Goal: Transaction & Acquisition: Purchase product/service

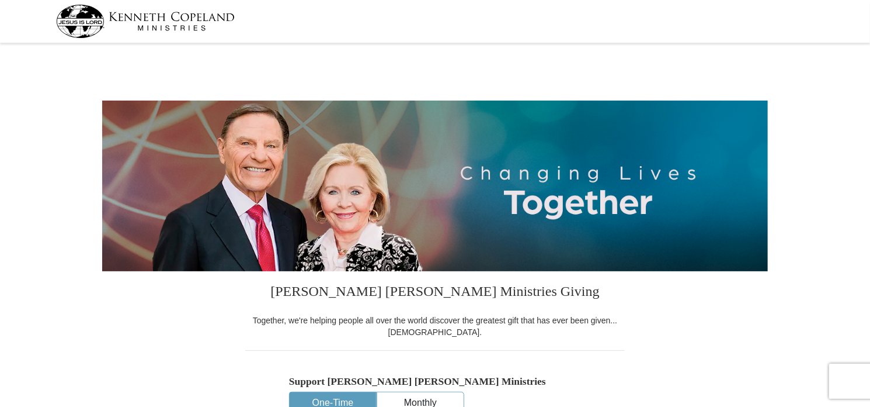
select select "NJ"
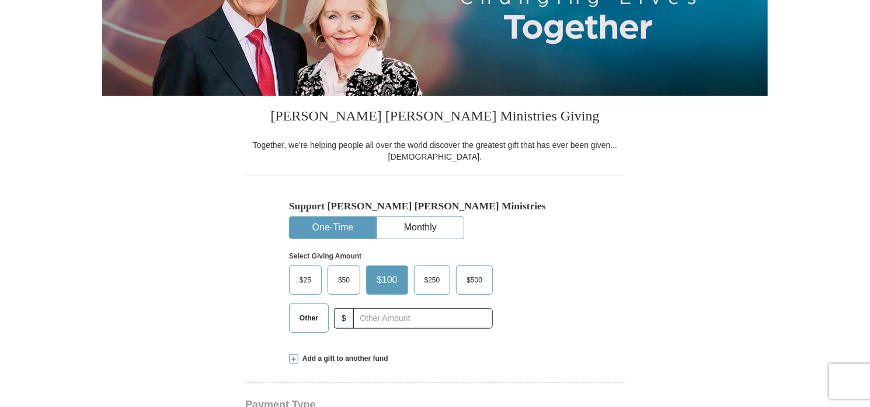
click at [348, 276] on span "$50" at bounding box center [343, 280] width 23 height 18
click at [0, 0] on input "$50" at bounding box center [0, 0] width 0 height 0
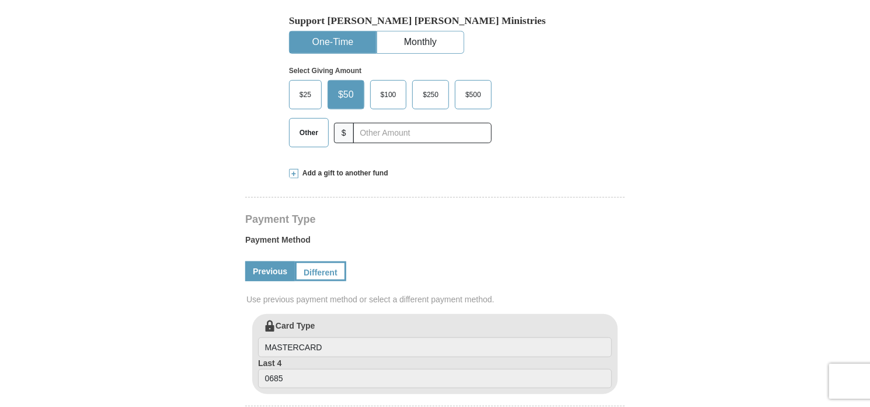
scroll to position [409, 0]
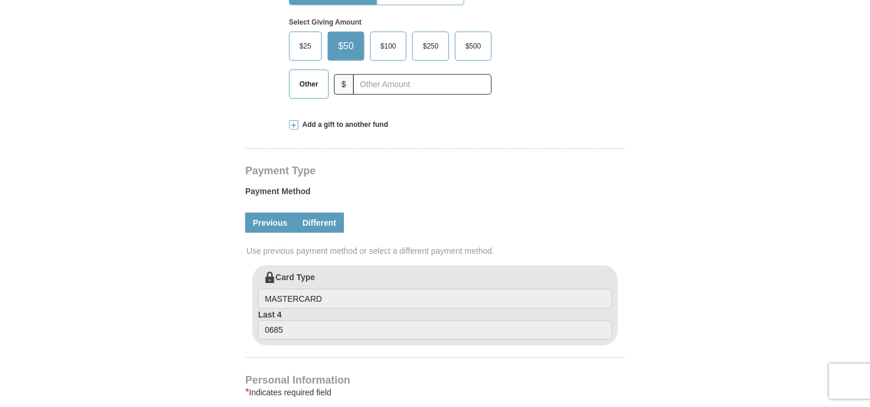
click at [326, 226] on link "Different" at bounding box center [319, 223] width 49 height 20
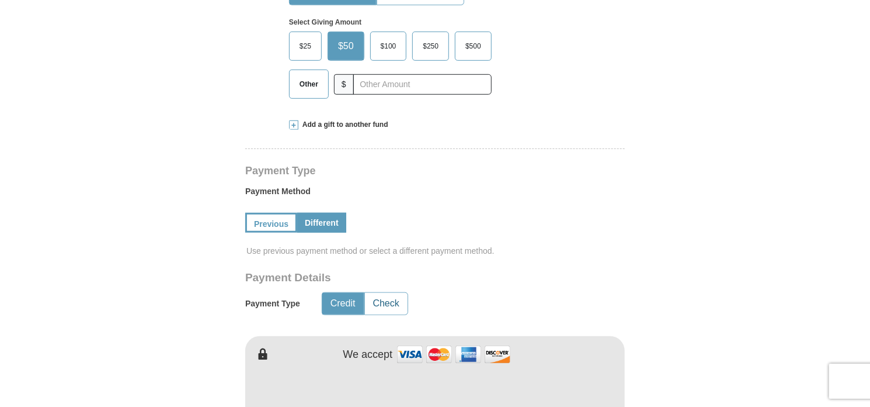
click at [385, 298] on button "Check" at bounding box center [386, 304] width 43 height 22
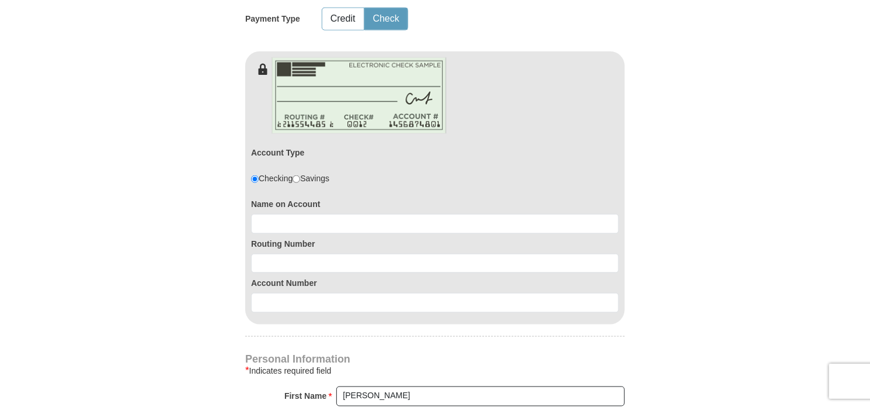
scroll to position [701, 0]
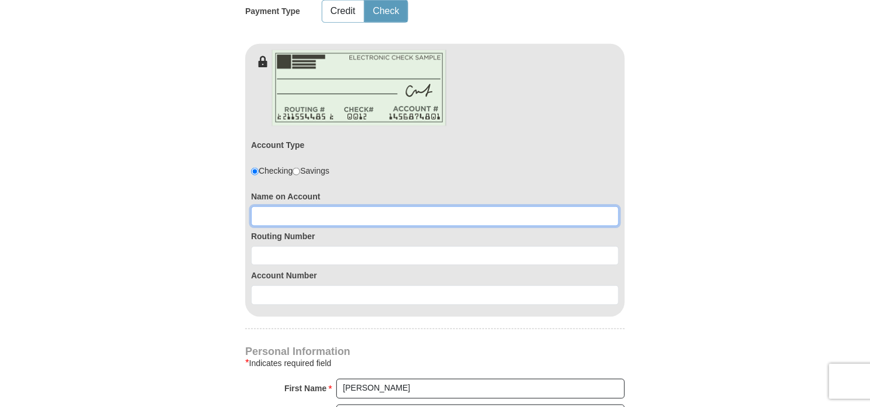
click at [320, 207] on input at bounding box center [435, 216] width 368 height 20
type input "Jean Blancato"
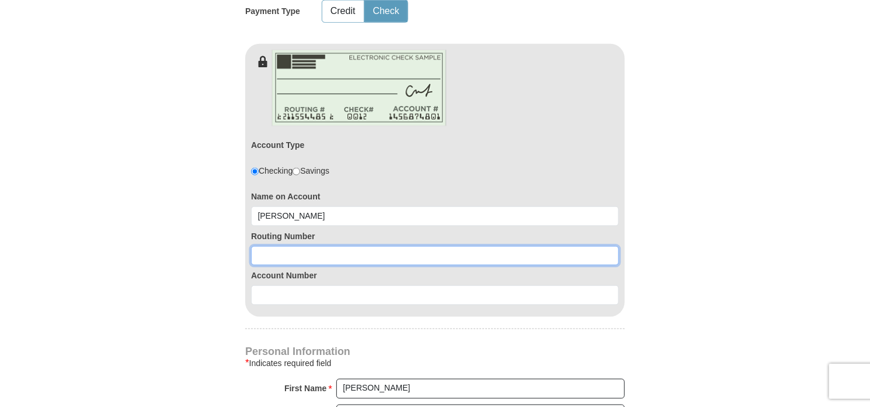
click at [297, 258] on input at bounding box center [435, 256] width 368 height 20
type input "211176574"
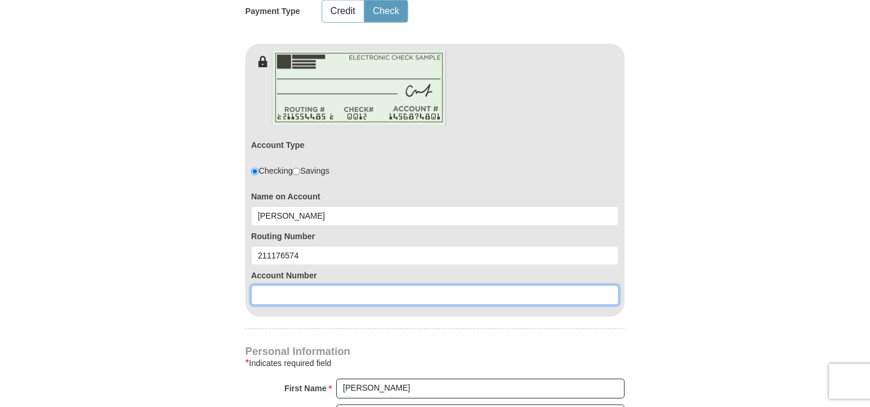
click at [280, 294] on input at bounding box center [435, 295] width 368 height 20
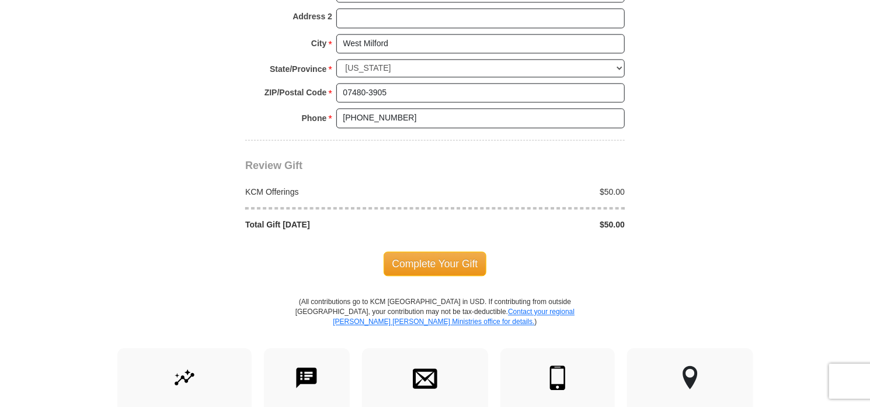
scroll to position [1227, 0]
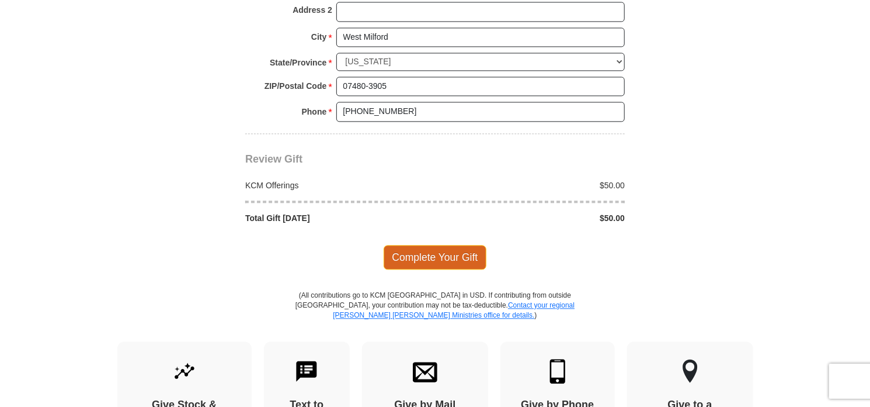
type input "0099360"
click at [431, 259] on span "Complete Your Gift" at bounding box center [435, 257] width 103 height 25
